Goal: Contribute content: Add original content to the website for others to see

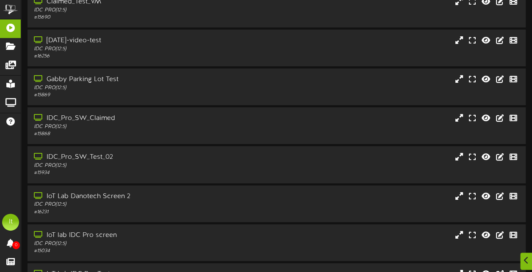
scroll to position [114, 0]
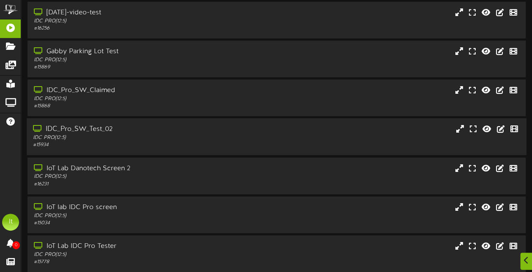
click at [97, 130] on div "IDC_Pro_SW_Test_02" at bounding box center [130, 130] width 195 height 10
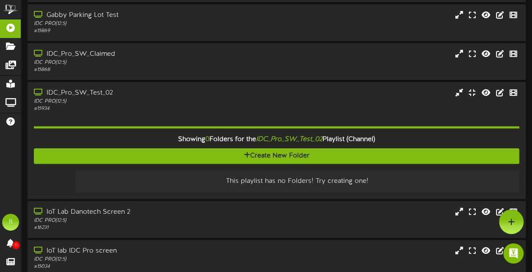
scroll to position [145, 0]
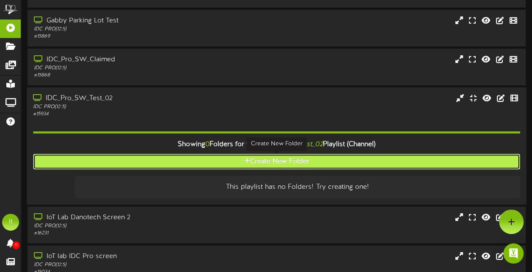
click at [271, 166] on button "Create New Folder" at bounding box center [276, 162] width 486 height 16
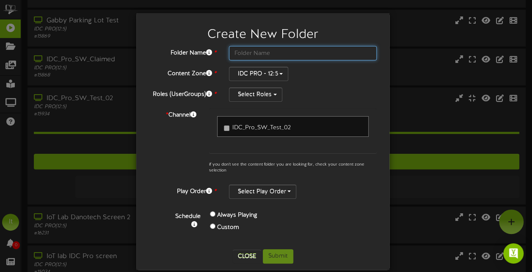
click at [233, 46] on input "text" at bounding box center [303, 53] width 148 height 14
type input "Test-IDCPROSW-20250820"
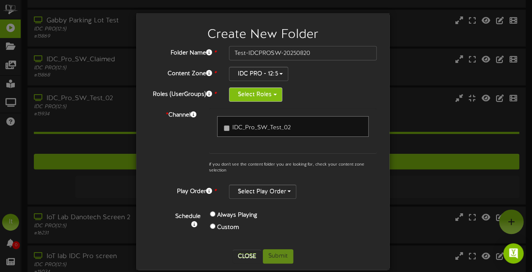
click at [274, 90] on button "Select Roles" at bounding box center [255, 95] width 53 height 14
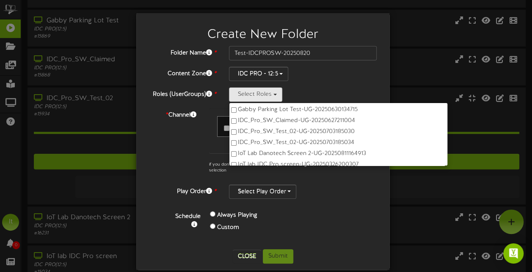
scroll to position [62, 0]
click at [371, 71] on div "IDC PRO - 12:5" at bounding box center [303, 74] width 148 height 14
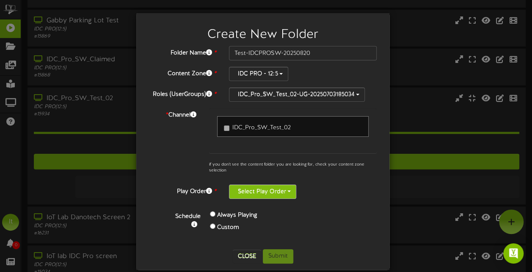
click at [258, 189] on button "Select Play Order" at bounding box center [262, 192] width 67 height 14
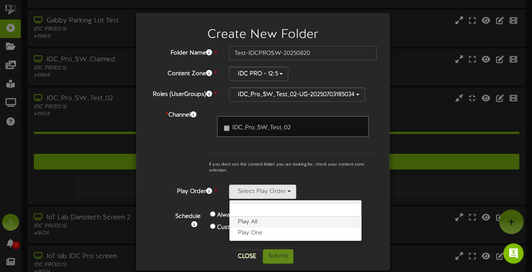
click at [244, 219] on label "Play All" at bounding box center [295, 222] width 132 height 11
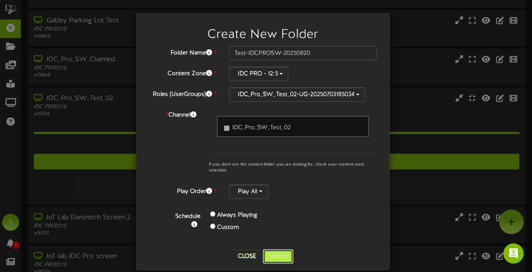
click at [282, 250] on button "Submit" at bounding box center [278, 257] width 30 height 14
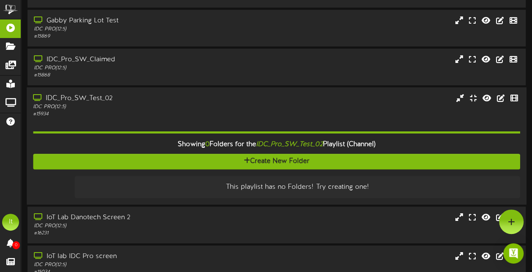
click at [102, 102] on div "IDC_Pro_SW_Test_02" at bounding box center [130, 99] width 195 height 10
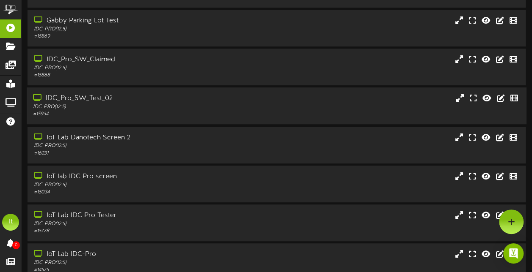
click at [102, 102] on div "IDC_Pro_SW_Test_02" at bounding box center [130, 99] width 195 height 10
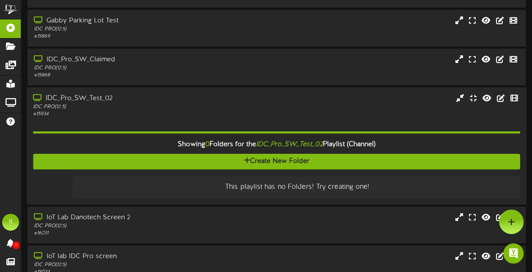
click at [294, 185] on div "This playlist has no Folders! Try creating one!" at bounding box center [297, 187] width 436 height 10
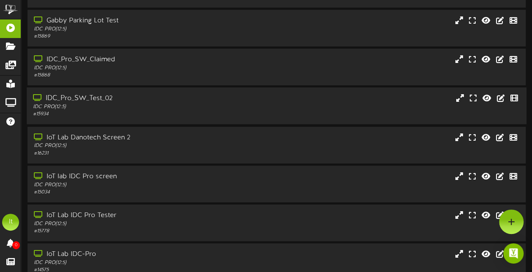
click at [57, 106] on div "IDC PRO ( 12:5 )" at bounding box center [130, 107] width 195 height 7
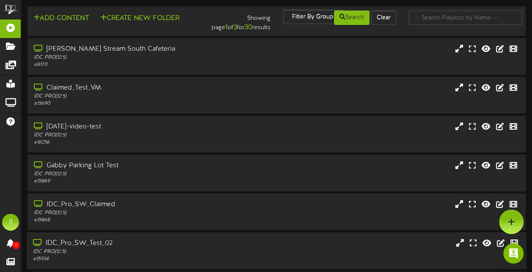
click at [94, 248] on div "IDC_Pro_SW_Test_02" at bounding box center [130, 244] width 195 height 10
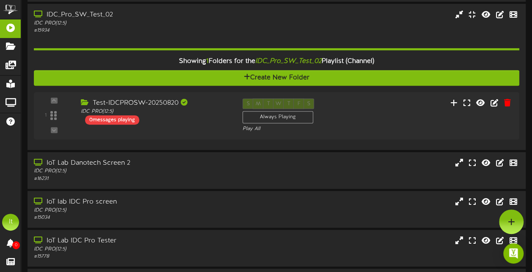
scroll to position [227, 0]
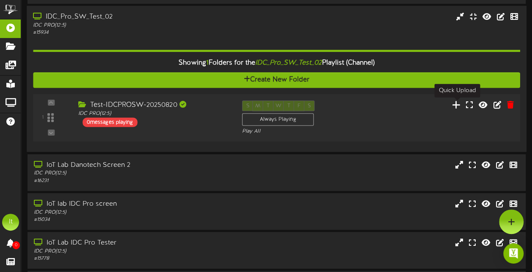
click at [457, 103] on icon at bounding box center [456, 104] width 9 height 9
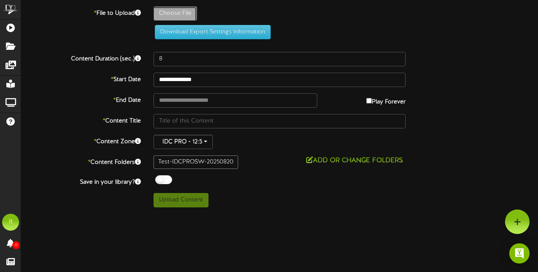
type input "**********"
type input "TestVideo"
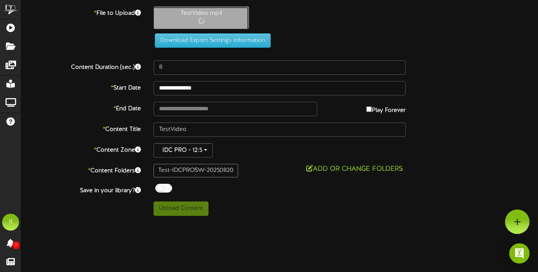
type input "9"
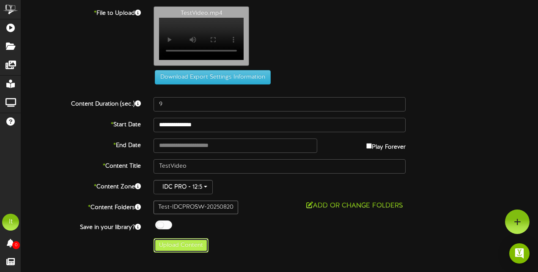
click at [174, 249] on button "Upload Content" at bounding box center [181, 246] width 55 height 14
type input "**********"
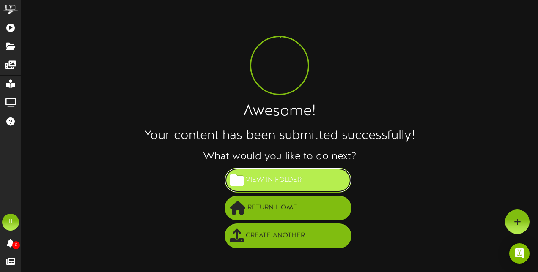
click at [266, 178] on span "View in Folder" at bounding box center [274, 180] width 60 height 14
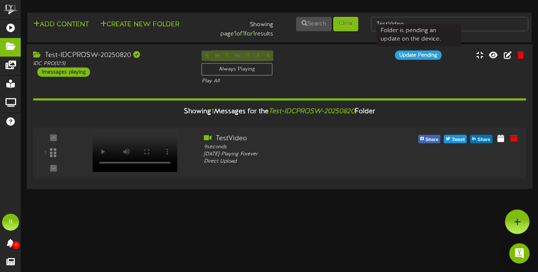
click at [420, 56] on div "Update Pending" at bounding box center [418, 54] width 47 height 9
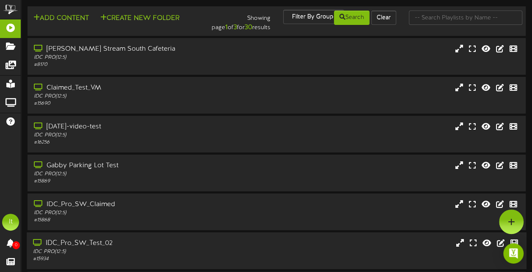
click at [104, 249] on div "IDC_Pro_SW_Test_02" at bounding box center [130, 244] width 195 height 10
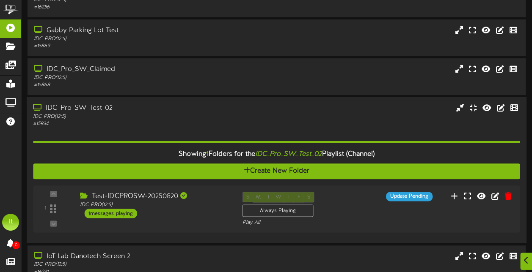
scroll to position [152, 0]
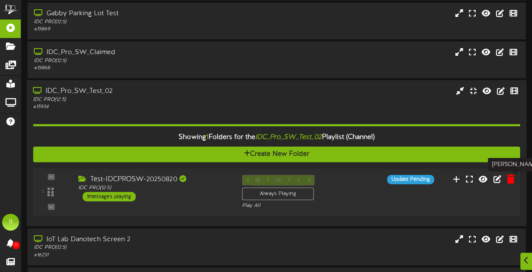
click at [510, 178] on icon at bounding box center [510, 179] width 8 height 9
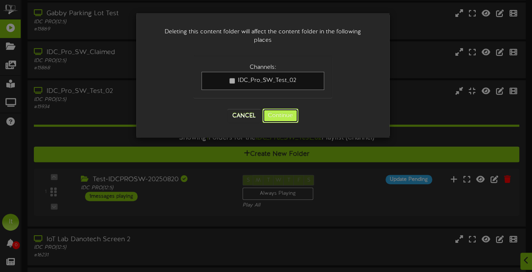
click at [283, 113] on button "Continue" at bounding box center [280, 116] width 36 height 14
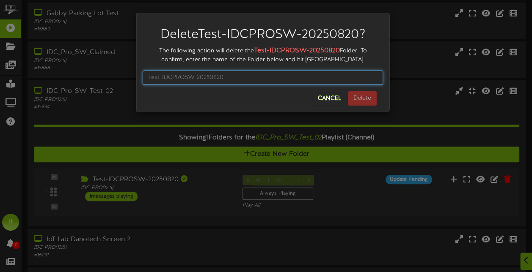
click at [299, 74] on input "text" at bounding box center [263, 78] width 240 height 14
type input "Test-IDCPROSW-20250820"
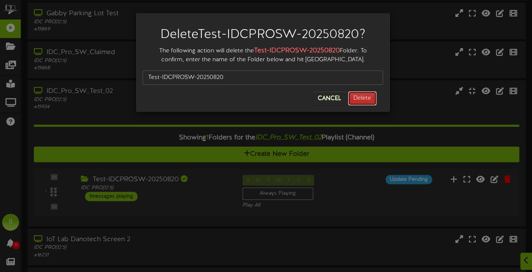
click at [370, 100] on button "Delete" at bounding box center [362, 98] width 29 height 14
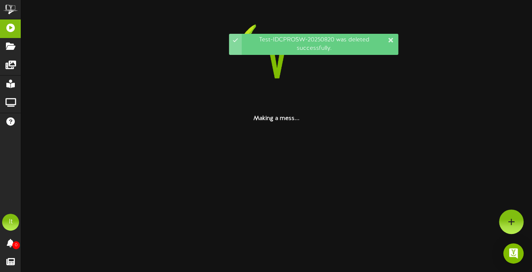
scroll to position [0, 0]
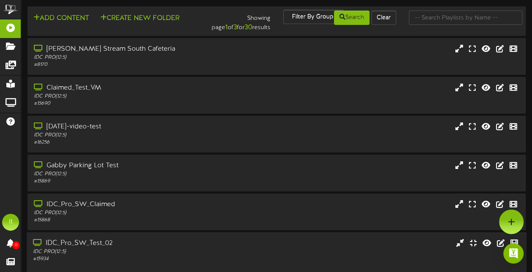
click at [93, 244] on div "IDC_Pro_SW_Test_02" at bounding box center [130, 244] width 195 height 10
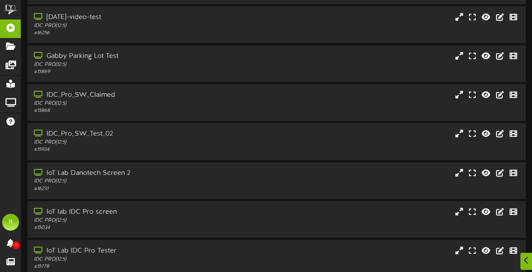
scroll to position [109, 0]
click at [89, 134] on div "IDC_Pro_SW_Test_02" at bounding box center [130, 135] width 195 height 10
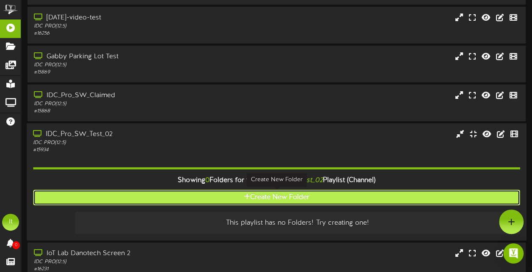
click at [254, 195] on button "Create New Folder" at bounding box center [276, 198] width 486 height 16
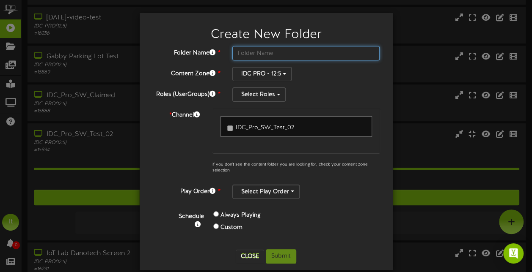
click at [246, 53] on input "text" at bounding box center [306, 53] width 148 height 14
type input "Test-IDCProSW2-20250820"
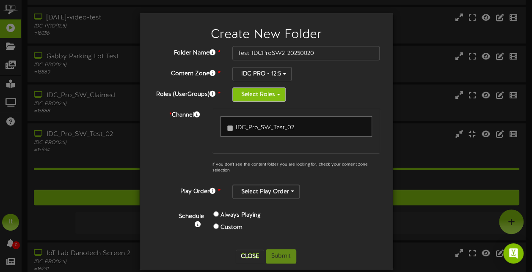
click at [255, 90] on button "Select Roles" at bounding box center [258, 95] width 53 height 14
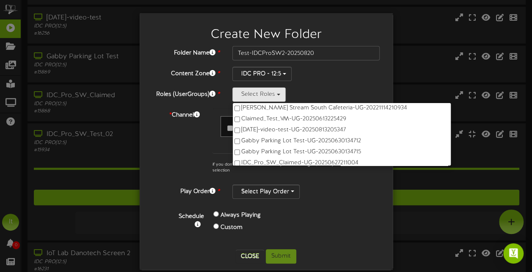
scroll to position [0, 0]
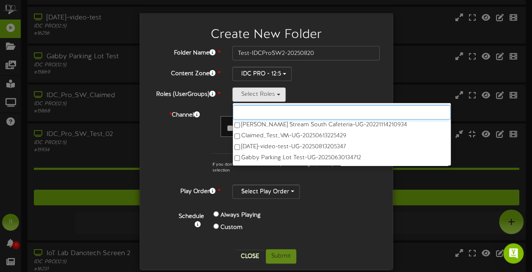
click at [316, 113] on input "text" at bounding box center [342, 112] width 218 height 14
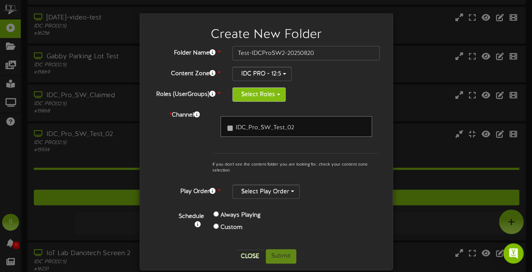
click at [255, 99] on button "Select Roles" at bounding box center [258, 95] width 53 height 14
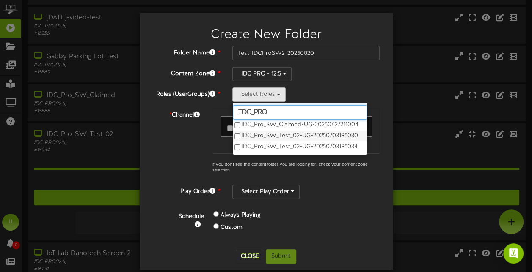
type input "IDC_Pro"
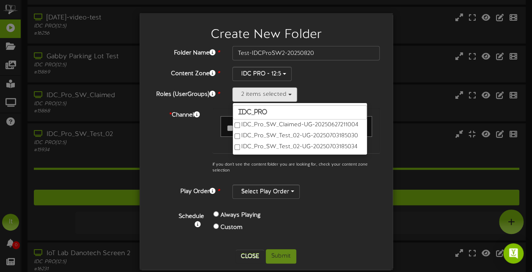
click at [201, 149] on div "* Channel IDC_Pro_SW_Test_02 if you don't see the content folder you are lookin…" at bounding box center [266, 143] width 240 height 70
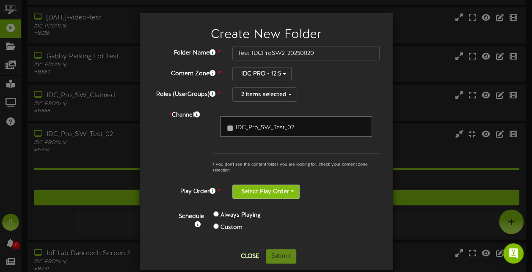
click at [240, 185] on button "Select Play Order" at bounding box center [265, 192] width 67 height 14
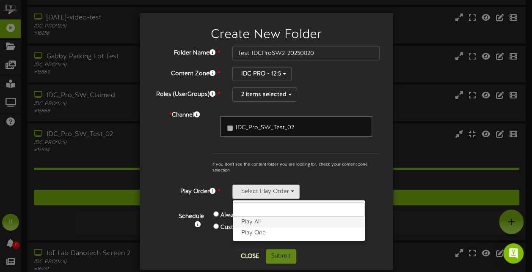
click at [254, 221] on label "Play All" at bounding box center [299, 222] width 132 height 11
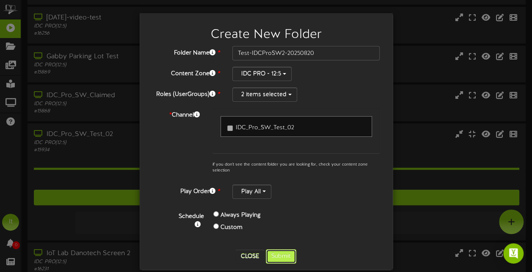
click at [283, 250] on button "Submit" at bounding box center [281, 257] width 30 height 14
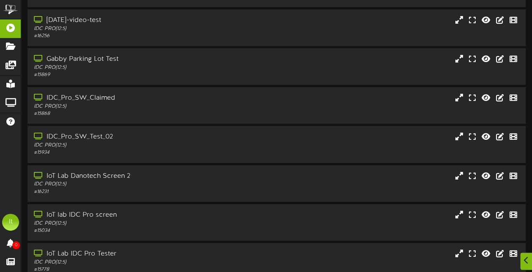
scroll to position [118, 0]
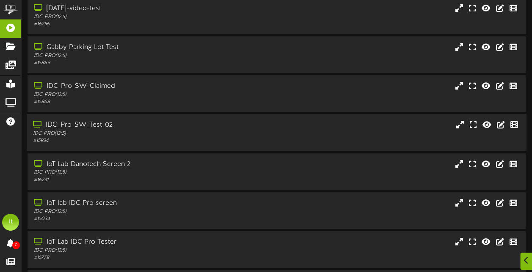
click at [113, 135] on div "IDC PRO ( 12:5 )" at bounding box center [130, 133] width 195 height 7
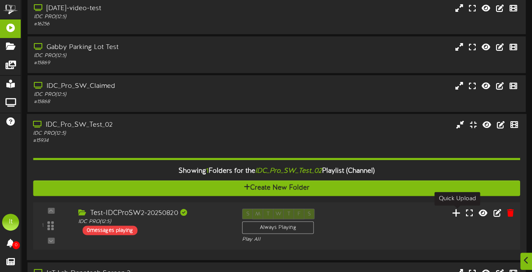
click at [457, 215] on icon at bounding box center [456, 213] width 9 height 9
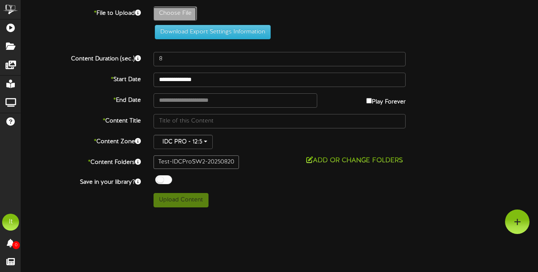
type input "**********"
type input "TestVideo"
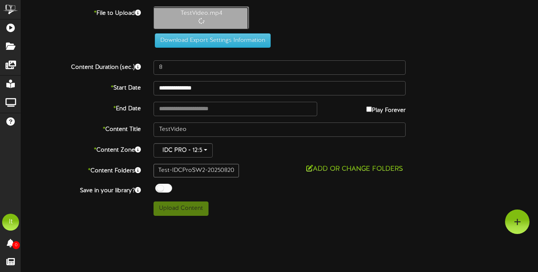
type input "9"
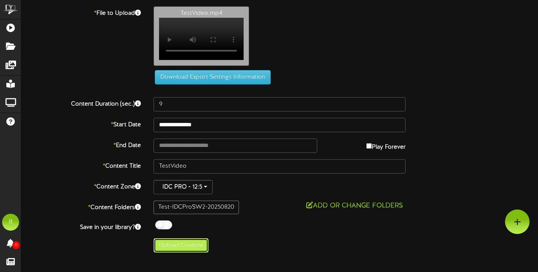
click at [190, 244] on button "Upload Content" at bounding box center [181, 246] width 55 height 14
type input "**********"
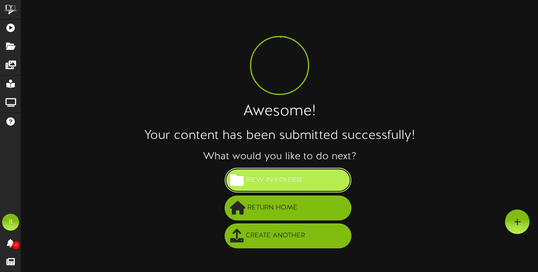
click at [259, 178] on span "View in Folder" at bounding box center [274, 180] width 60 height 14
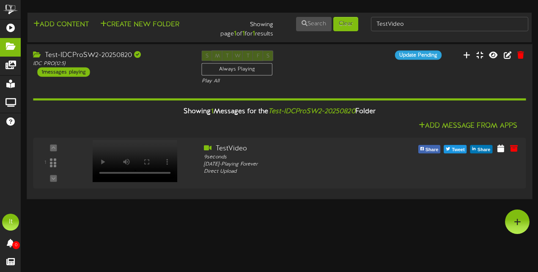
click at [327, 108] on icon "Test-IDCProSW2-20250820" at bounding box center [311, 112] width 87 height 8
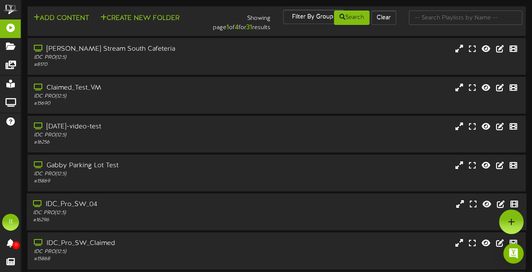
click at [91, 208] on div "IDC_Pro_SW_04" at bounding box center [130, 205] width 195 height 10
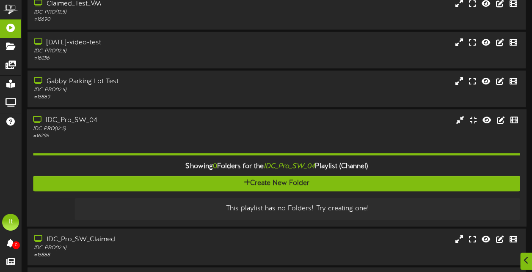
scroll to position [85, 0]
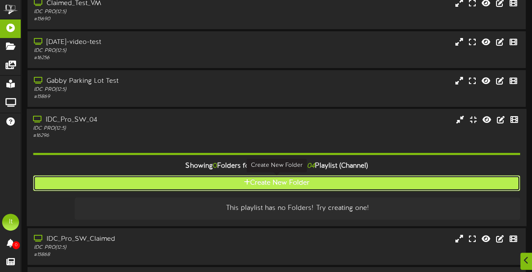
click at [225, 189] on button "Create New Folder" at bounding box center [276, 184] width 486 height 16
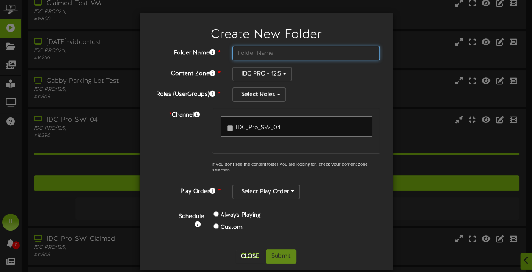
click at [249, 52] on input "text" at bounding box center [306, 53] width 148 height 14
type input "Test-IDCProSW04-20250820"
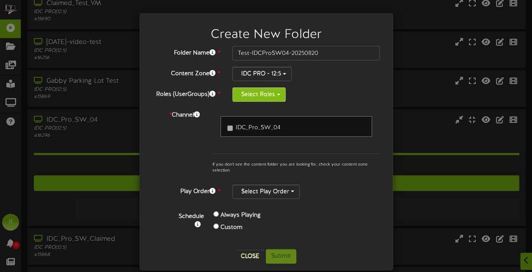
click at [260, 91] on button "Select Roles" at bounding box center [258, 95] width 53 height 14
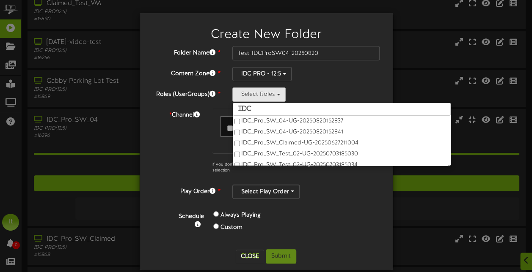
scroll to position [0, 0]
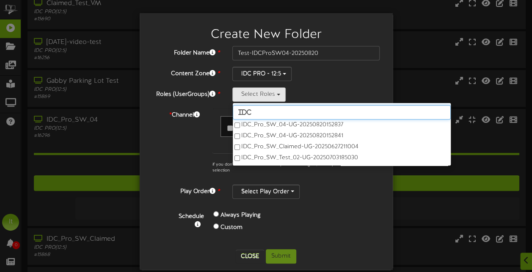
click at [267, 111] on input "IDC" at bounding box center [342, 112] width 218 height 14
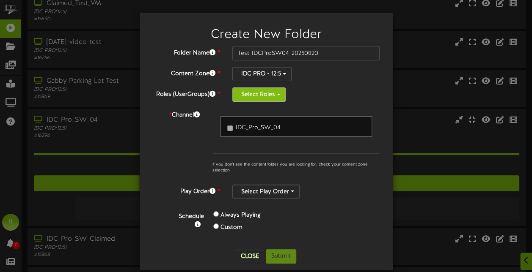
click at [250, 93] on button "Select Roles" at bounding box center [258, 95] width 53 height 14
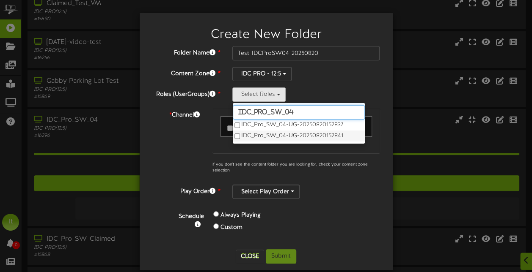
type input "IDC_Pro_SW_04"
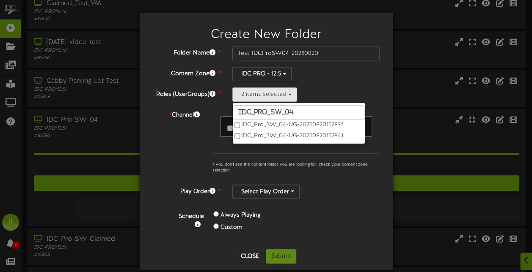
click at [194, 146] on div "* Channel IDC_Pro_SW_04 if you don't see the content folder you are looking for…" at bounding box center [266, 143] width 240 height 70
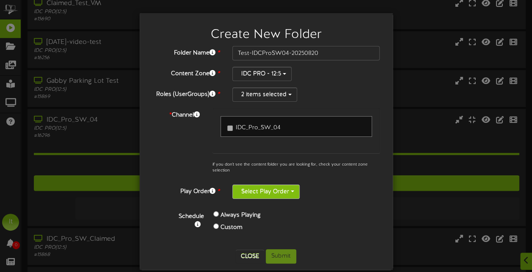
click at [260, 193] on button "Select Play Order" at bounding box center [265, 192] width 67 height 14
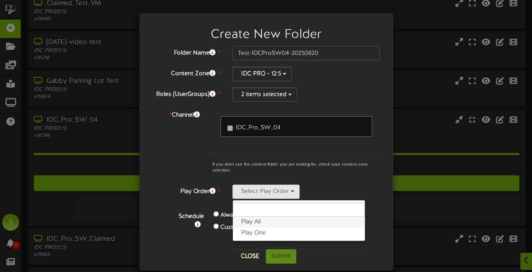
click at [257, 222] on label "Play All" at bounding box center [299, 222] width 132 height 11
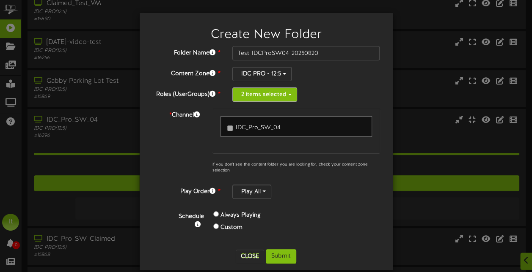
click at [288, 95] on span "button" at bounding box center [289, 95] width 3 height 2
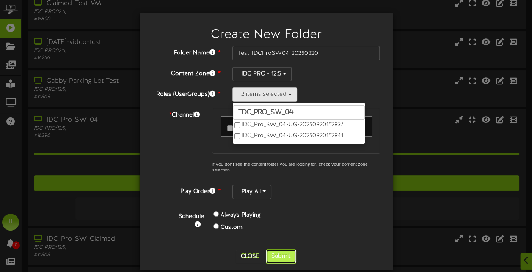
click at [279, 253] on button "Submit" at bounding box center [281, 257] width 30 height 14
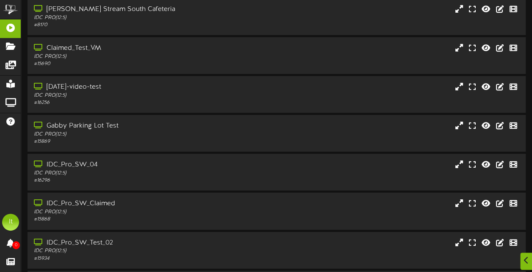
scroll to position [51, 0]
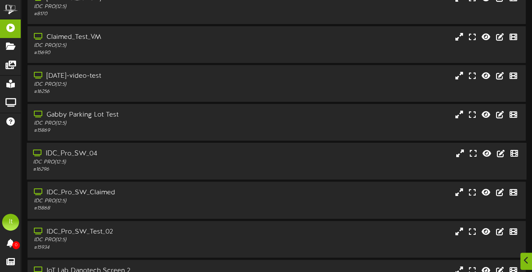
click at [80, 166] on div "IDC PRO ( 12:5 )" at bounding box center [130, 162] width 195 height 7
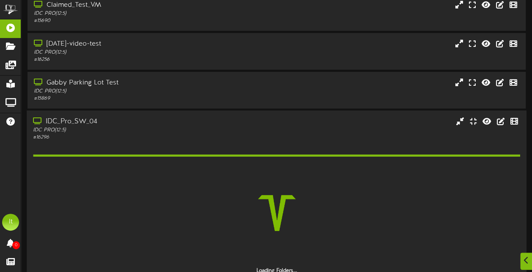
scroll to position [102, 0]
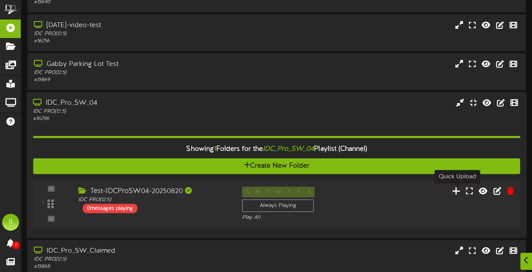
click at [458, 196] on icon at bounding box center [456, 191] width 9 height 9
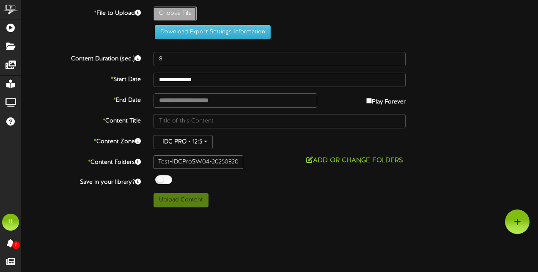
type input "**********"
type input "TestVideo"
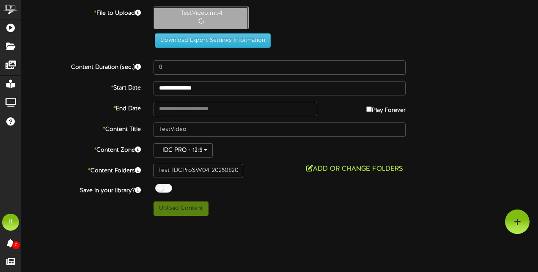
type input "9"
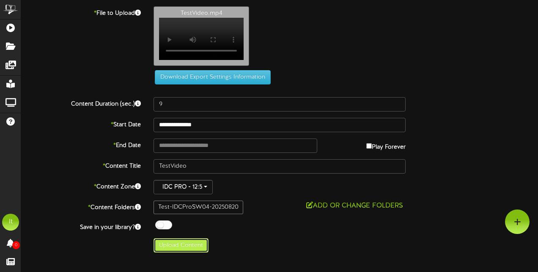
click at [200, 250] on button "Upload Content" at bounding box center [181, 246] width 55 height 14
type input "**********"
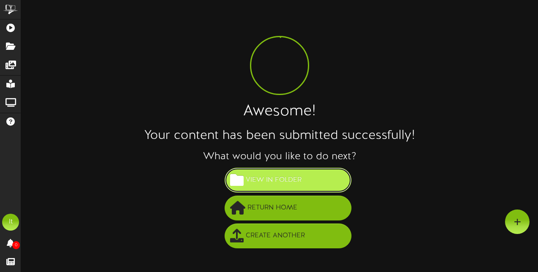
click at [277, 182] on span "View in Folder" at bounding box center [274, 180] width 60 height 14
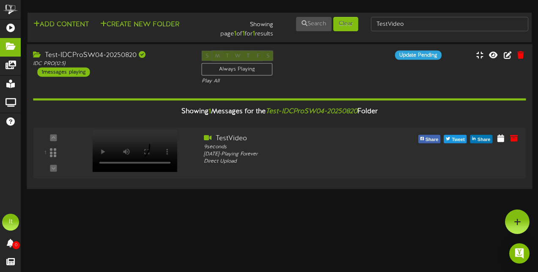
click at [127, 52] on div "Test-IDCProSW04-20250820" at bounding box center [111, 55] width 156 height 10
click at [519, 54] on icon at bounding box center [520, 54] width 8 height 9
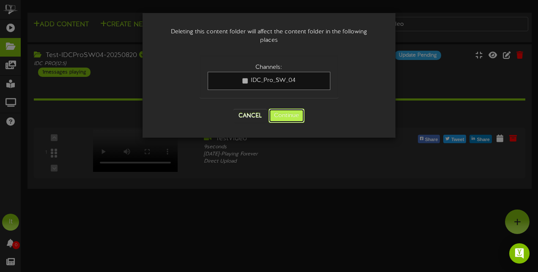
click at [282, 121] on button "Continue" at bounding box center [287, 116] width 36 height 14
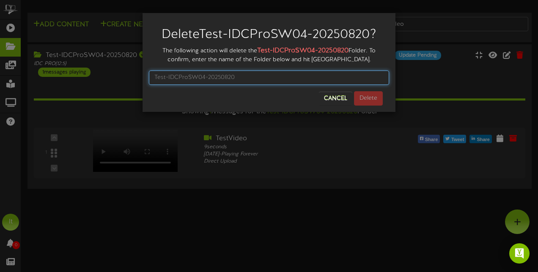
click at [211, 77] on input "text" at bounding box center [269, 78] width 240 height 14
type input "I"
type input "Test-IDCProSW04-20250820"
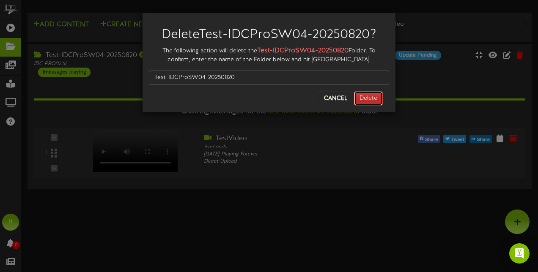
click at [374, 95] on button "Delete" at bounding box center [368, 98] width 29 height 14
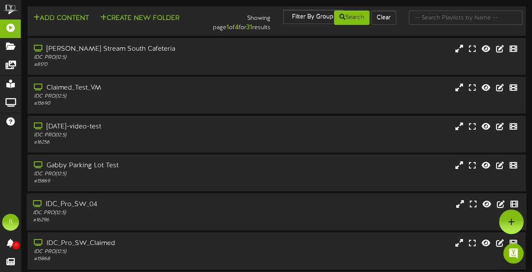
click at [96, 212] on div "IDC PRO ( 12:5 )" at bounding box center [130, 213] width 195 height 7
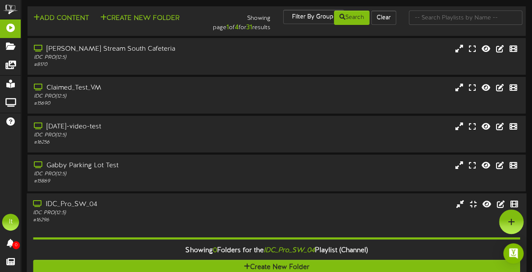
click at [96, 212] on div "IDC PRO ( 12:5 )" at bounding box center [130, 213] width 195 height 7
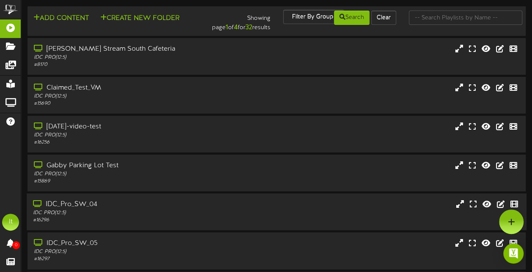
click at [96, 210] on div "IDC_Pro_SW_04" at bounding box center [130, 205] width 195 height 10
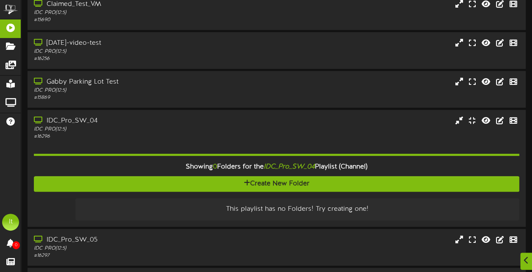
scroll to position [96, 0]
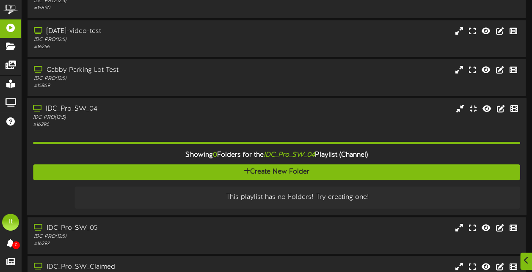
click at [80, 109] on div "IDC_Pro_SW_04" at bounding box center [130, 109] width 195 height 10
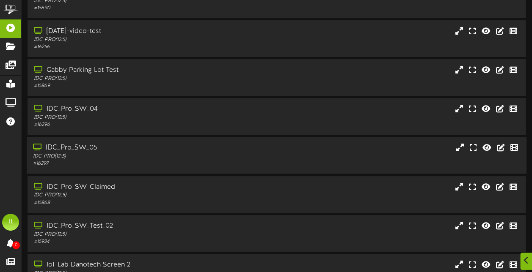
click at [82, 159] on div "IDC PRO ( 12:5 )" at bounding box center [130, 156] width 195 height 7
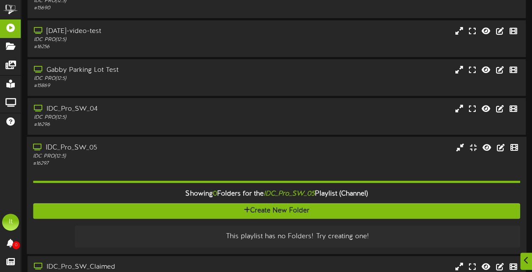
click at [74, 150] on div "IDC_Pro_SW_05" at bounding box center [130, 148] width 195 height 10
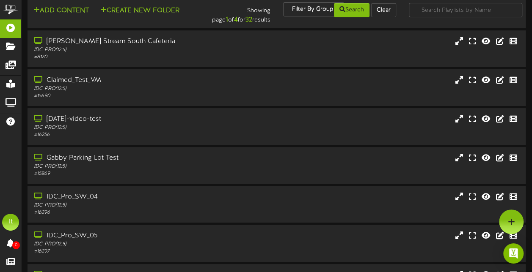
scroll to position [0, 0]
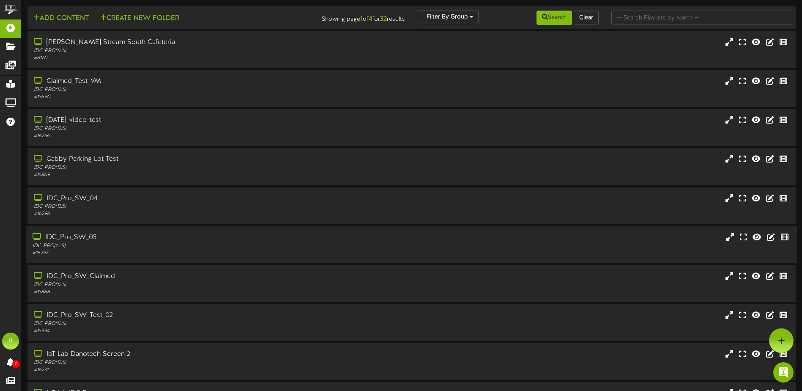
click at [99, 239] on div "IDC_Pro_SW_05" at bounding box center [187, 238] width 308 height 10
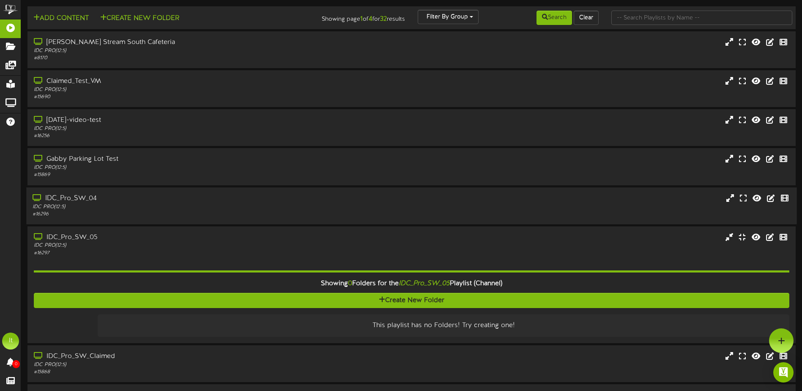
click at [125, 201] on div "IDC_Pro_SW_04" at bounding box center [187, 198] width 308 height 10
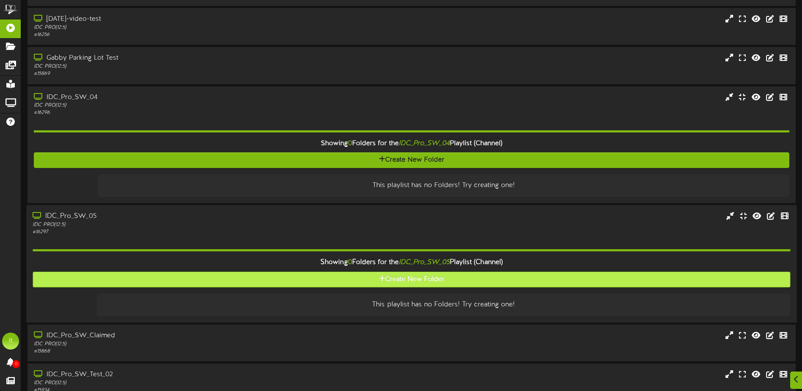
scroll to position [127, 0]
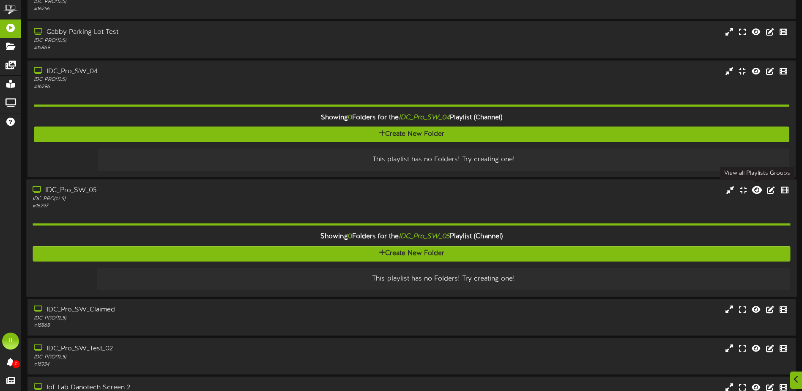
click at [759, 192] on icon at bounding box center [757, 189] width 10 height 9
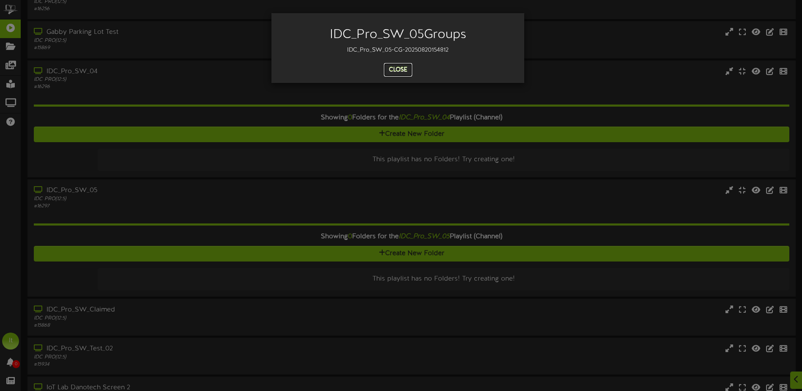
click at [389, 72] on button "Close" at bounding box center [398, 70] width 28 height 14
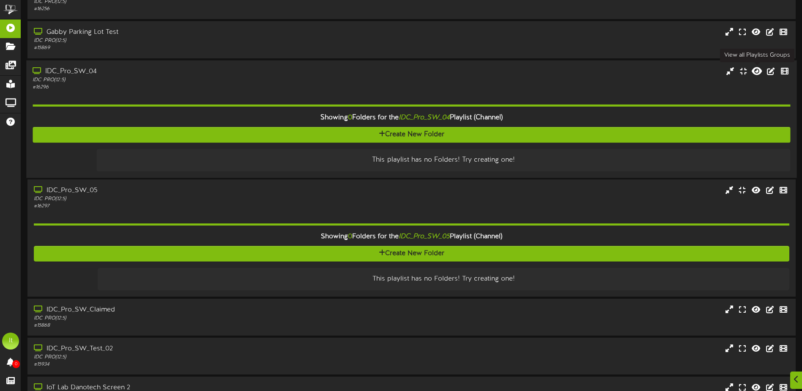
click at [754, 72] on icon at bounding box center [757, 70] width 10 height 9
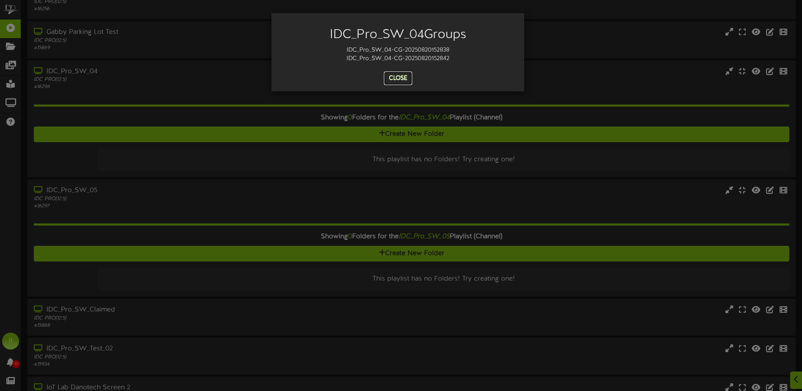
click at [402, 77] on button "Close" at bounding box center [398, 78] width 28 height 14
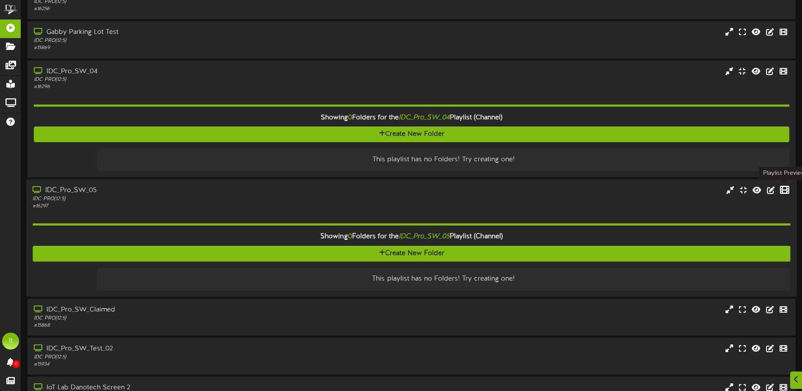
click at [787, 192] on icon at bounding box center [784, 189] width 9 height 9
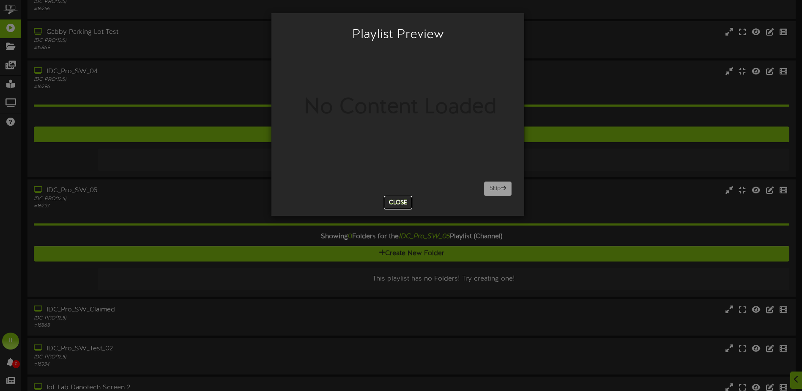
click at [401, 202] on button "Close" at bounding box center [398, 203] width 28 height 14
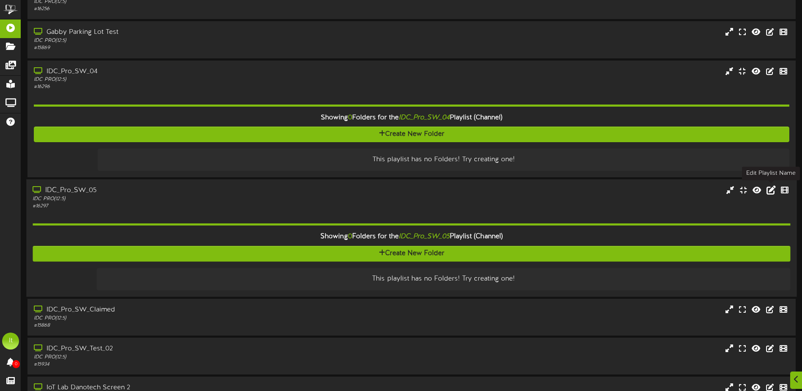
click at [769, 192] on icon at bounding box center [771, 189] width 9 height 9
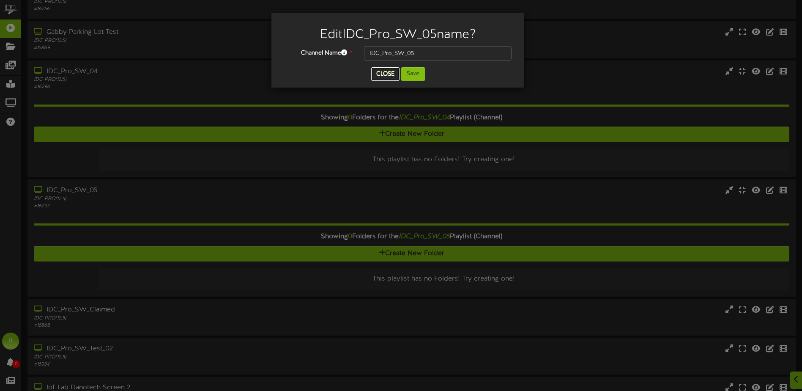
click at [374, 78] on button "Close" at bounding box center [385, 74] width 28 height 14
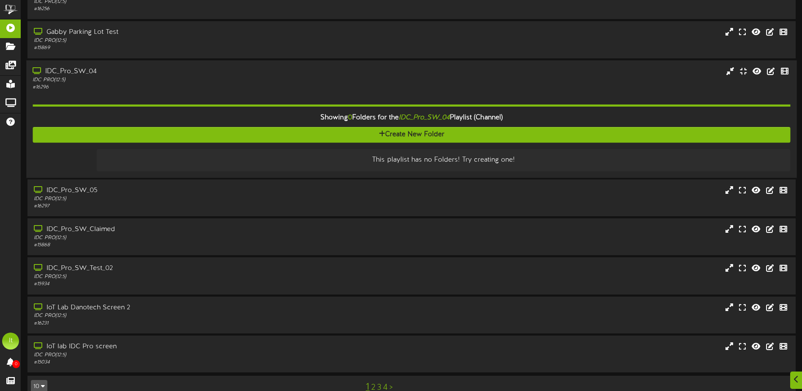
click at [84, 79] on div "IDC PRO ( 12:5 )" at bounding box center [187, 79] width 308 height 7
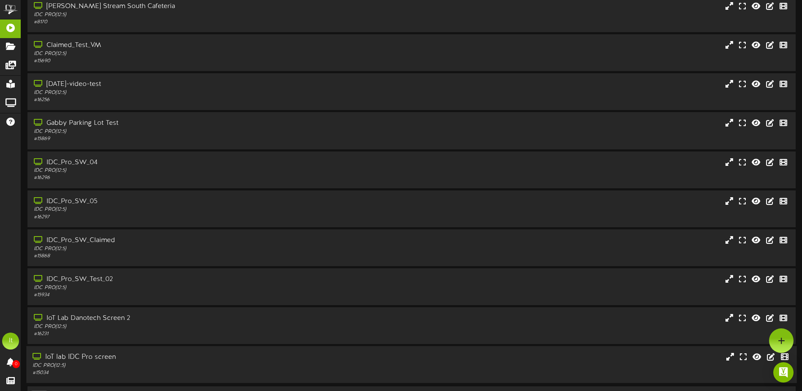
scroll to position [0, 0]
